Goal: Task Accomplishment & Management: Manage account settings

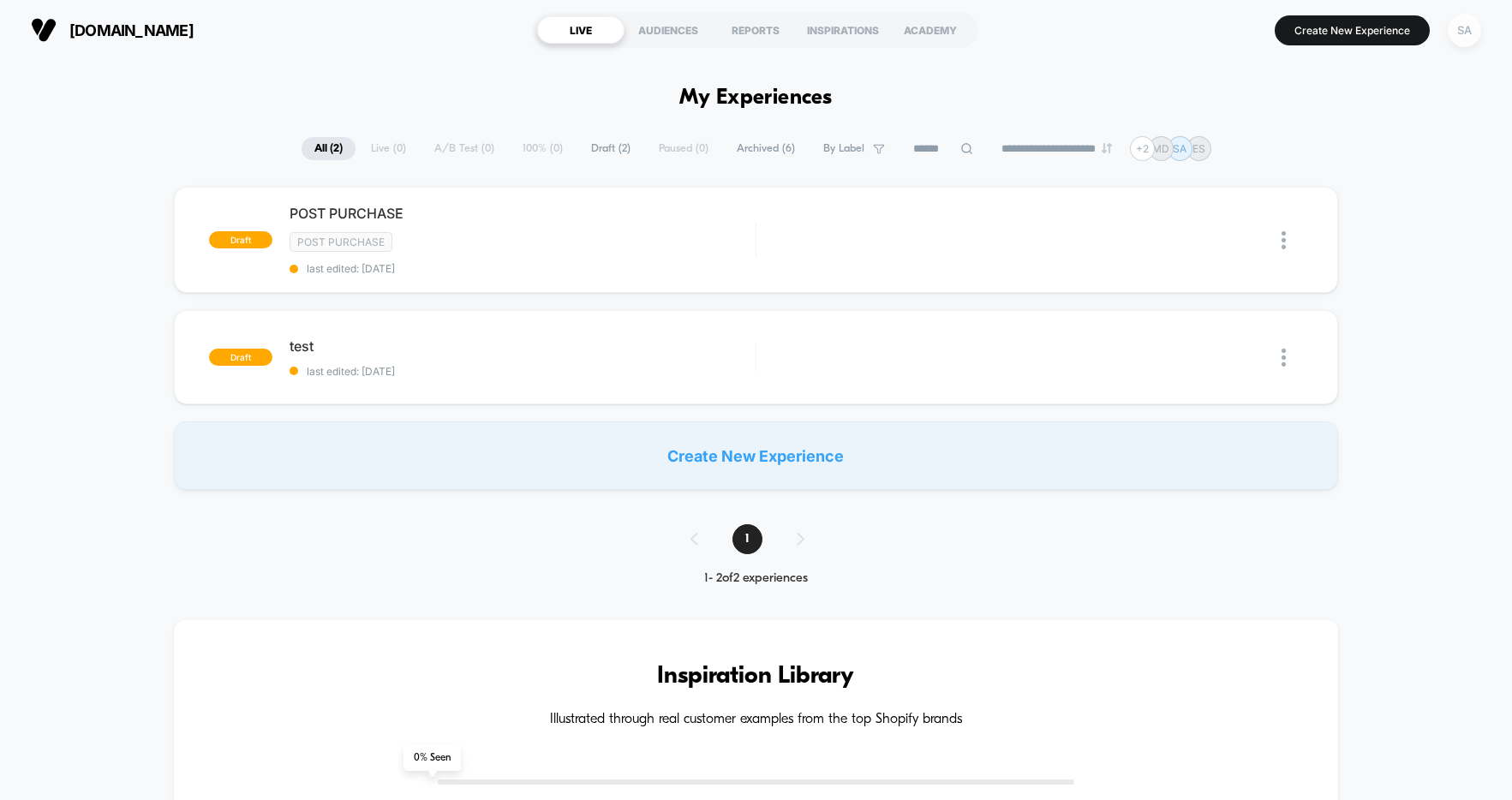
click at [1468, 30] on div "SA" at bounding box center [1464, 29] width 33 height 33
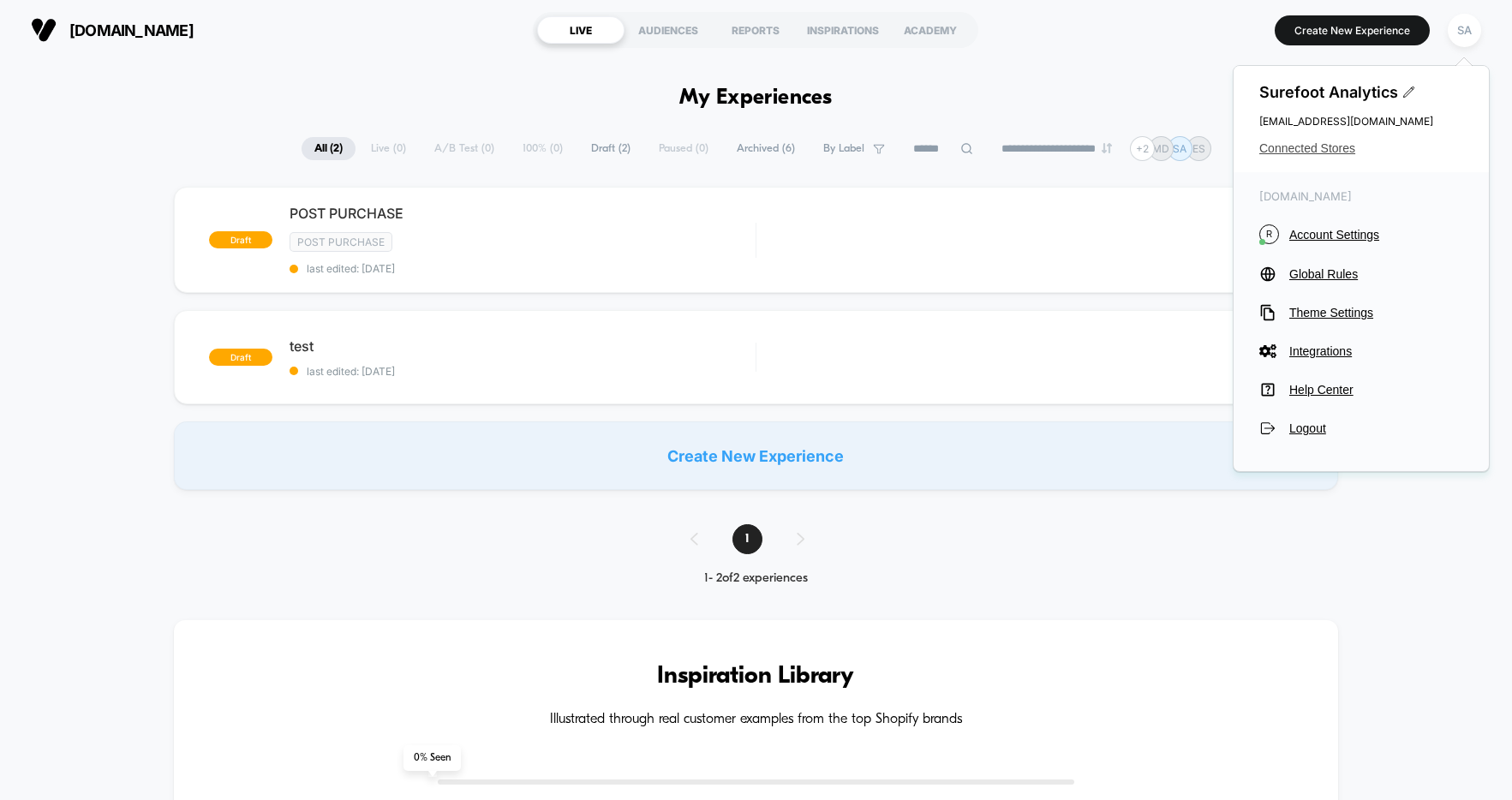
click at [1299, 148] on span "Connected Stores" at bounding box center [1361, 147] width 204 height 13
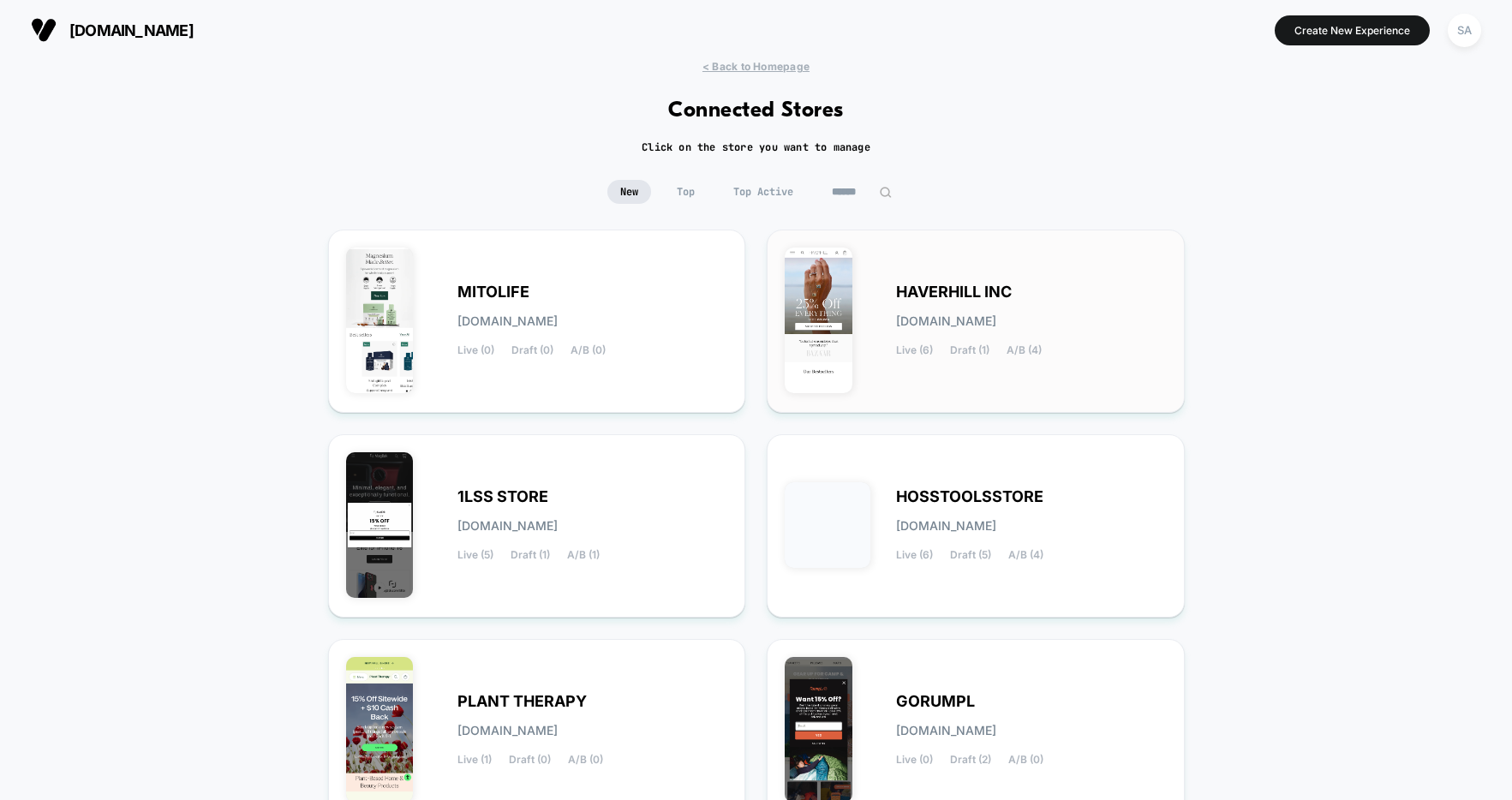
click at [966, 290] on span "HAVERHILL INC" at bounding box center [953, 291] width 115 height 12
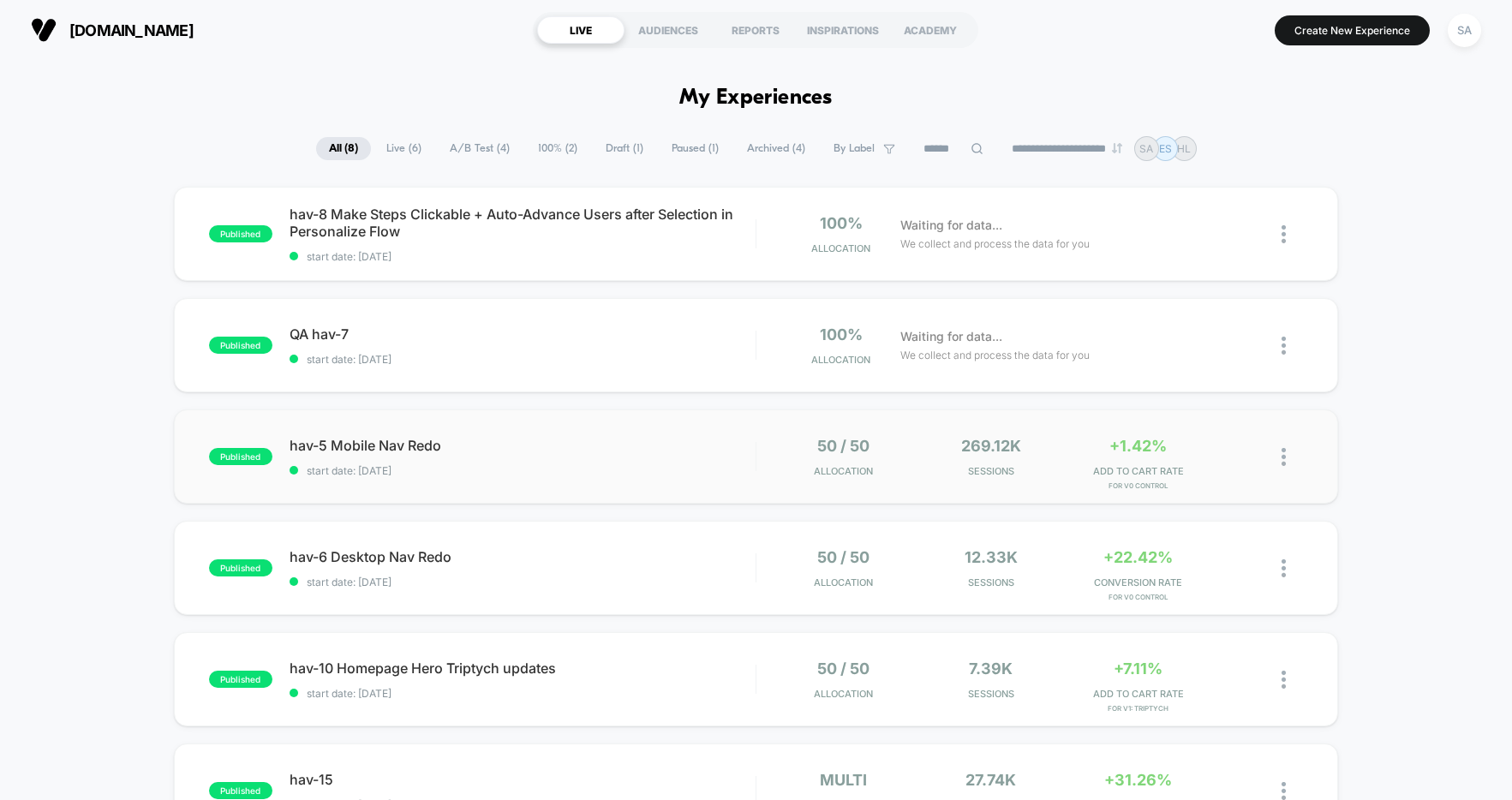
scroll to position [106, 0]
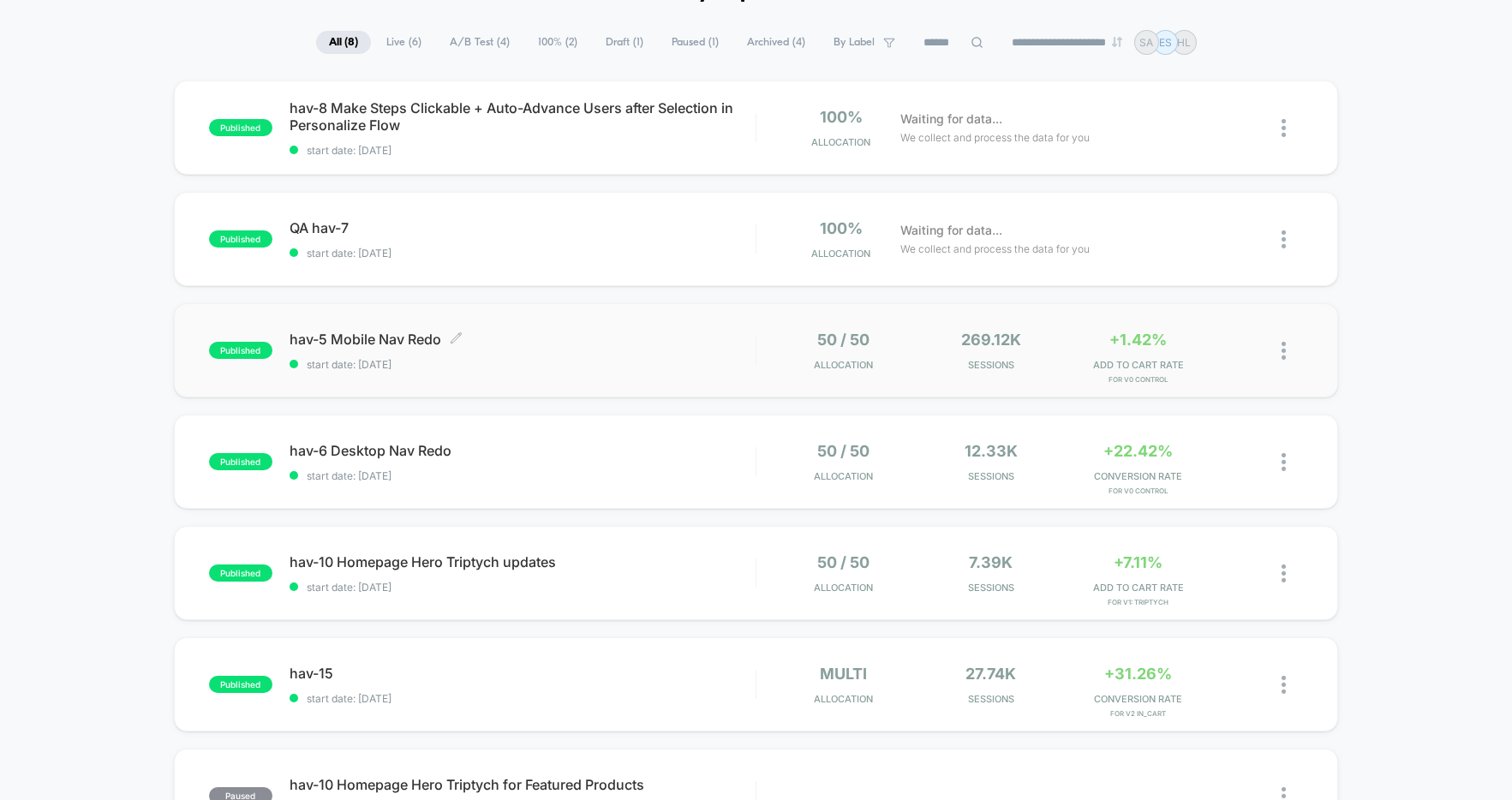
click at [389, 338] on span "hav-5 Mobile Nav Redo Click to edit experience details" at bounding box center [523, 339] width 466 height 17
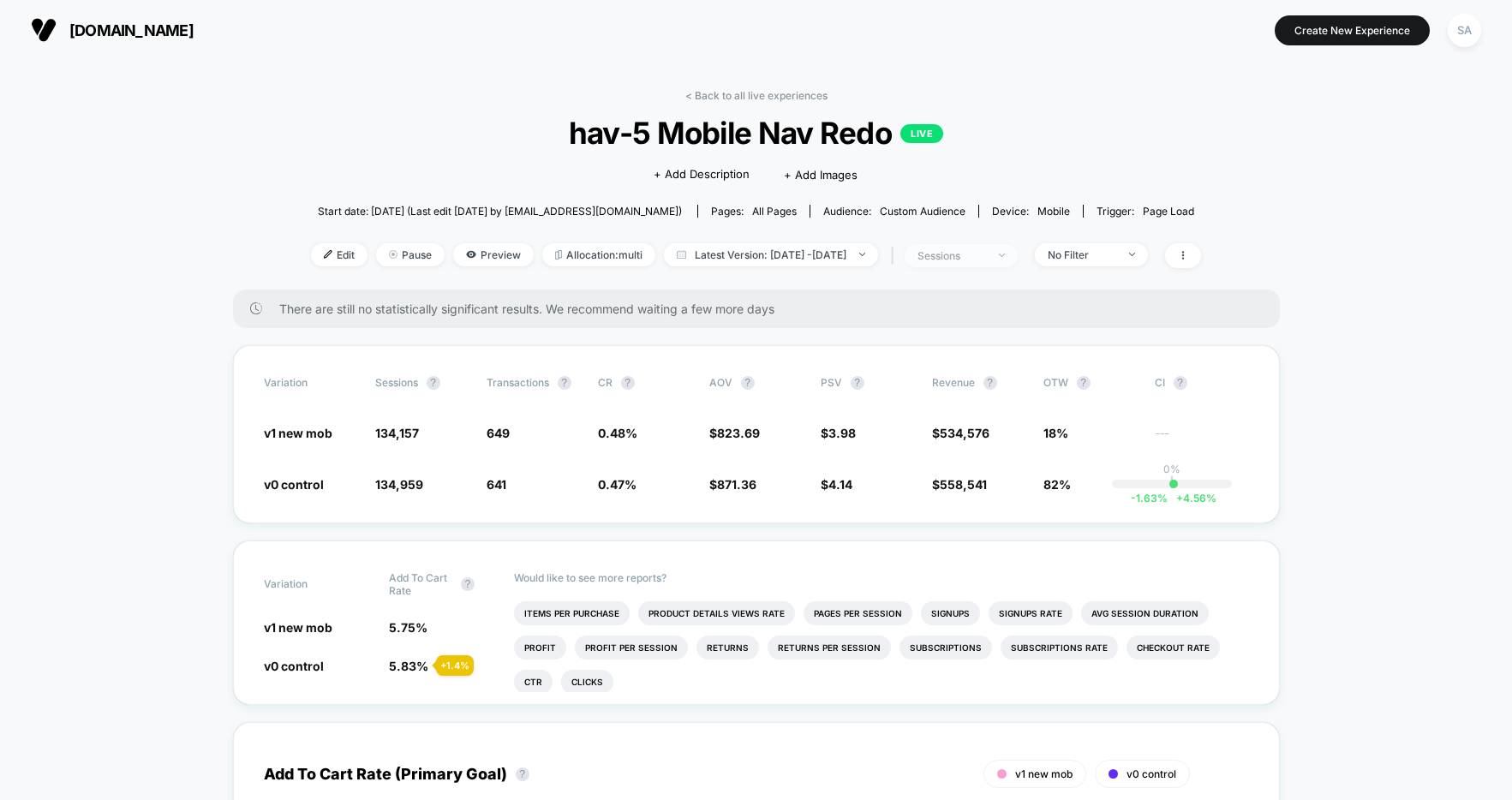
click at [987, 250] on div "sessions" at bounding box center [952, 256] width 69 height 13
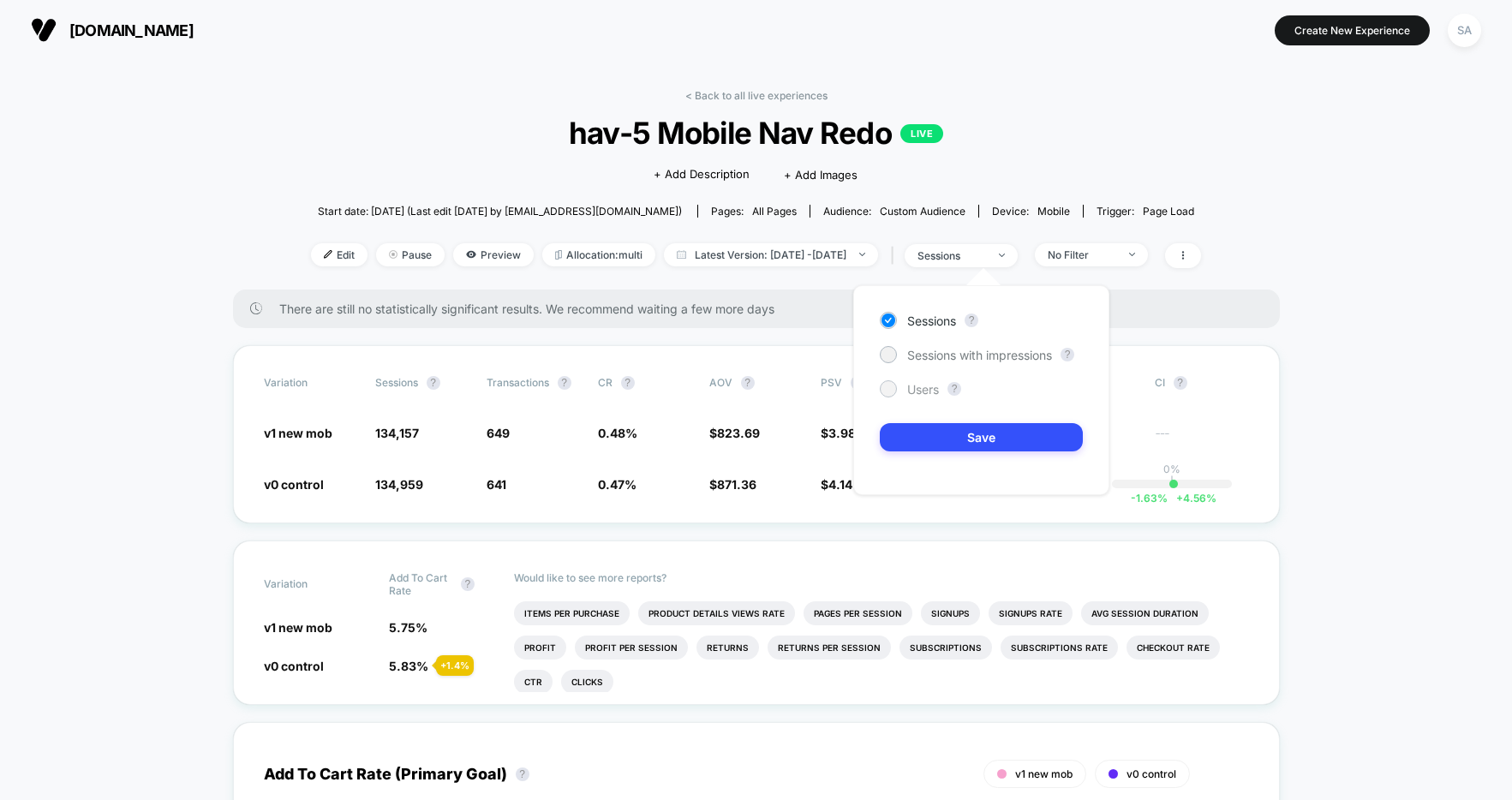
click at [920, 395] on span "Users" at bounding box center [922, 390] width 31 height 14
click at [954, 442] on button "Save" at bounding box center [981, 438] width 203 height 29
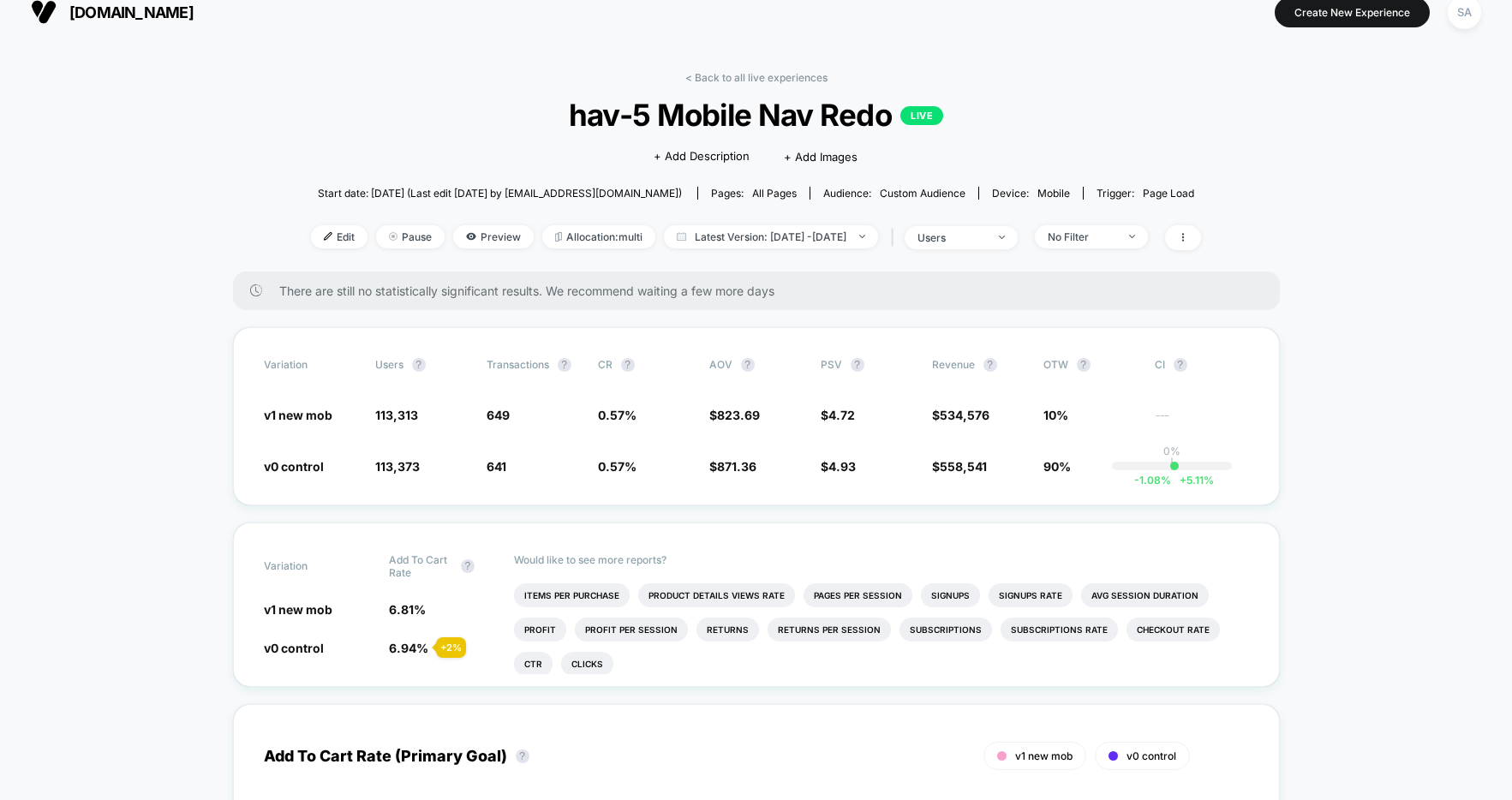
scroll to position [27, 0]
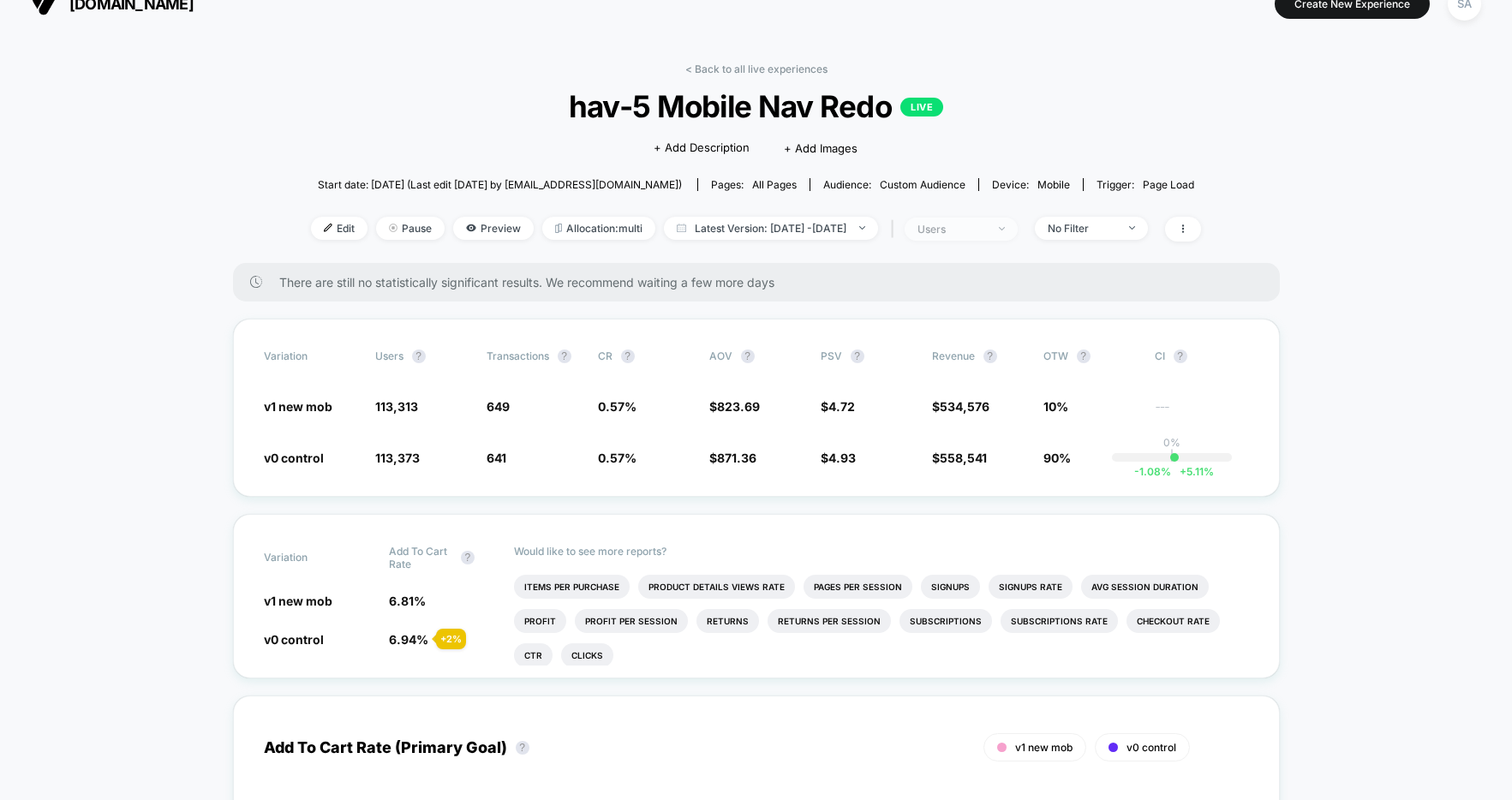
click at [1018, 232] on span "users" at bounding box center [961, 230] width 113 height 23
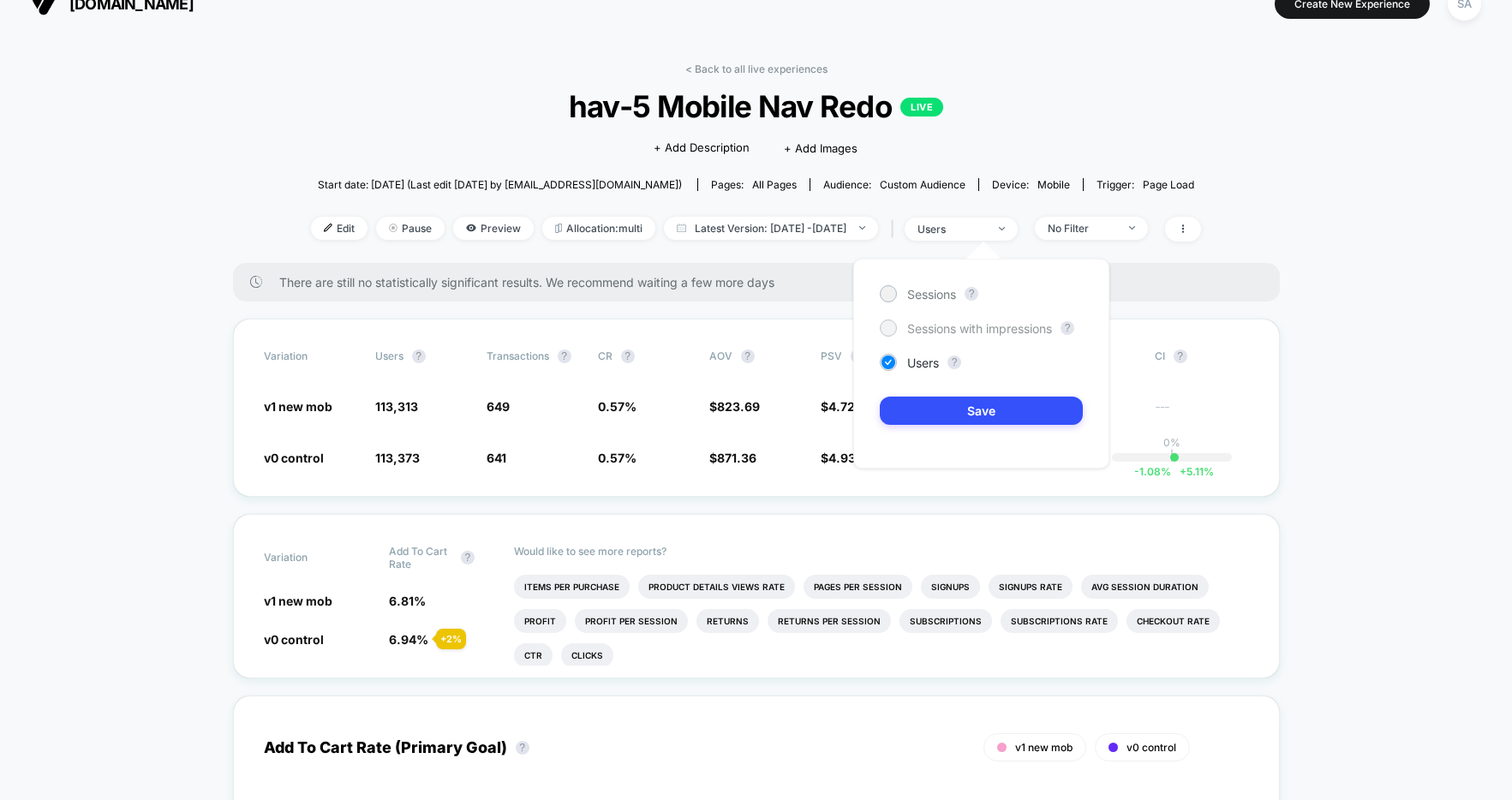
click at [1029, 328] on span "Sessions with impressions" at bounding box center [979, 329] width 145 height 14
click at [1010, 417] on button "Save" at bounding box center [981, 411] width 203 height 29
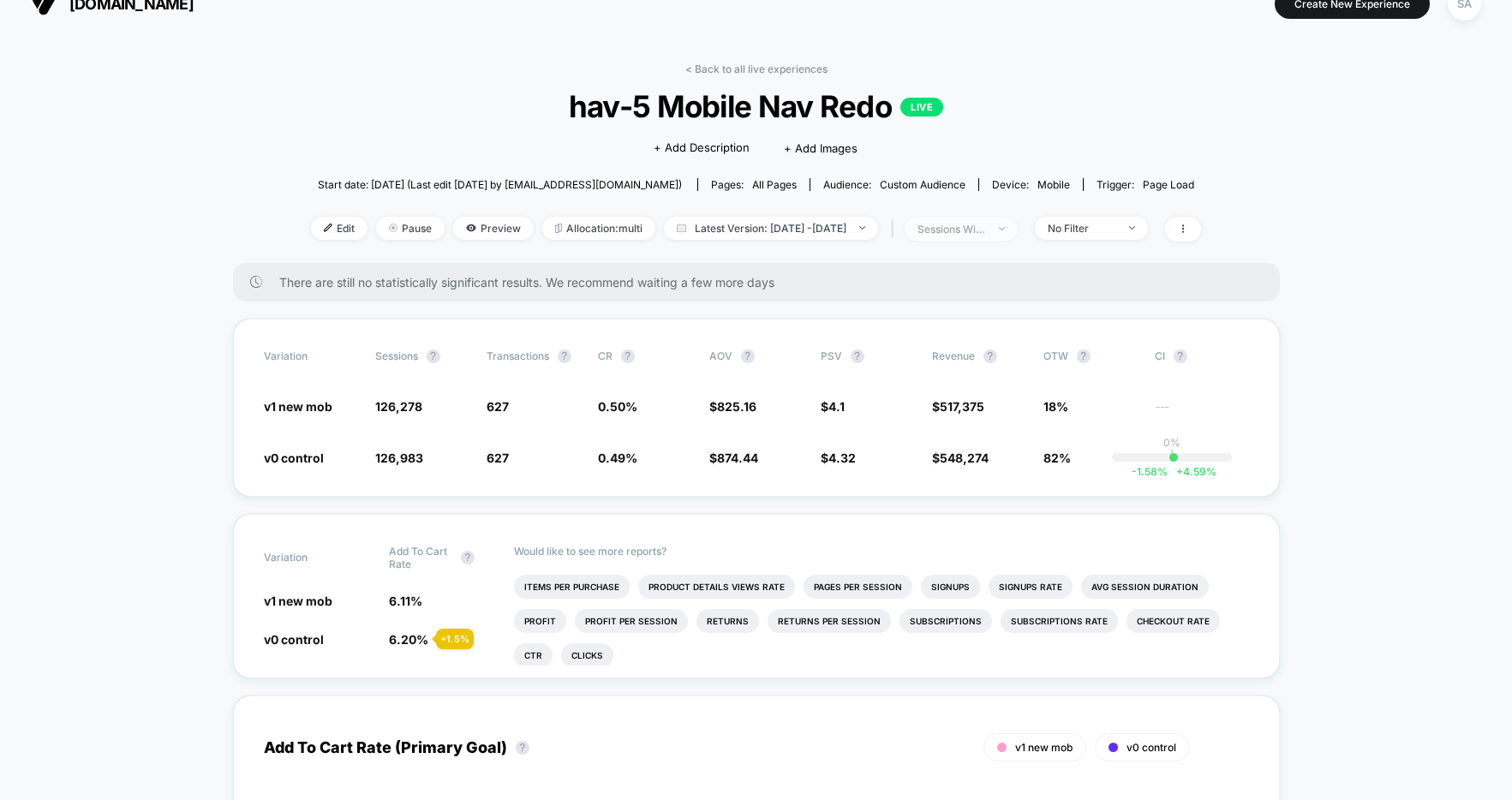
click at [987, 227] on div "sessions with impression" at bounding box center [952, 229] width 69 height 13
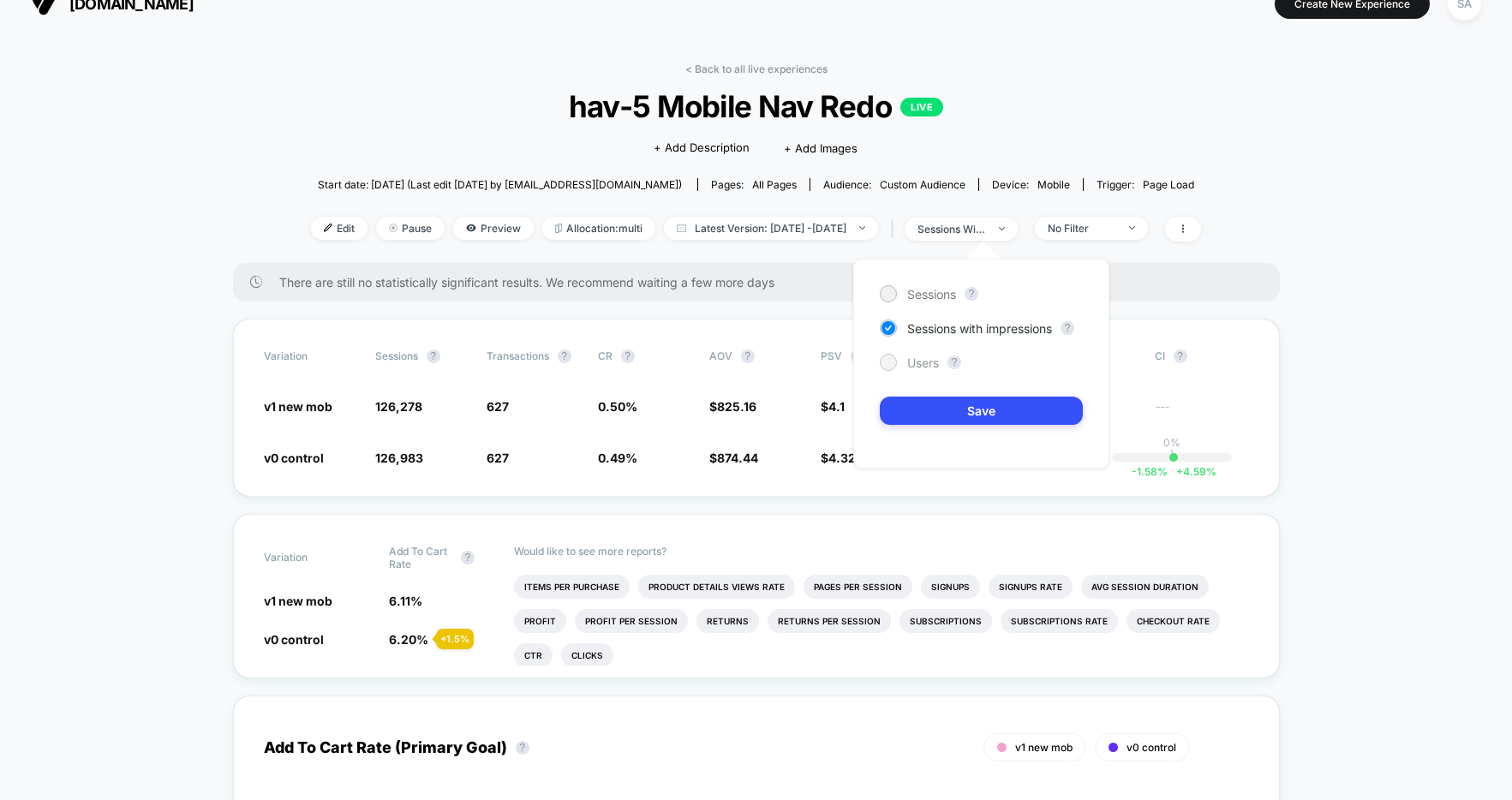
click at [932, 366] on span "Users" at bounding box center [922, 363] width 31 height 14
click at [956, 408] on button "Save" at bounding box center [981, 411] width 203 height 29
